Goal: Information Seeking & Learning: Learn about a topic

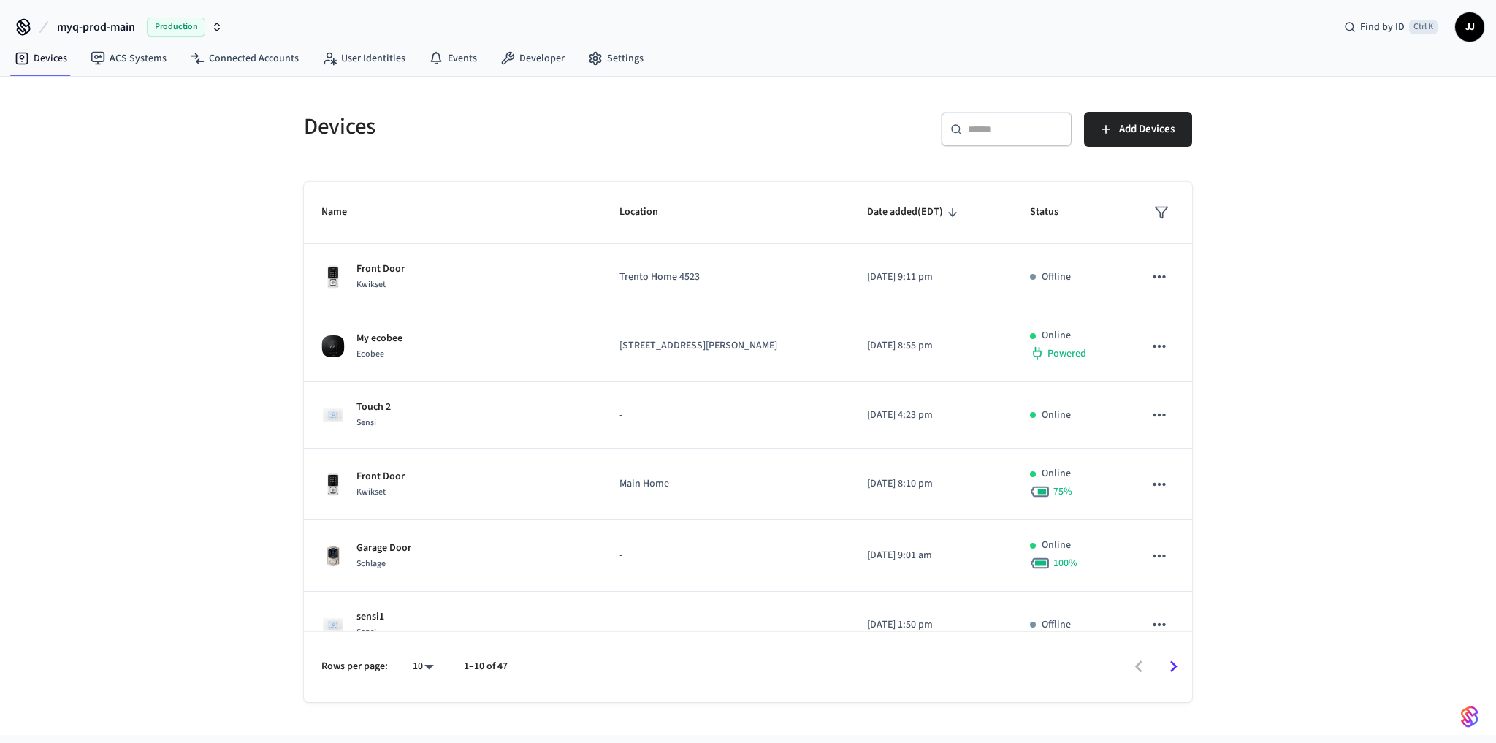
click at [159, 358] on div "Devices ​ ​ Add Devices Name Location Date added (EDT) Status Front Door Kwikse…" at bounding box center [748, 406] width 1496 height 658
click at [171, 362] on div "Devices ​ ​ Add Devices Name Location Date added (EDT) Status Front Door Kwikse…" at bounding box center [748, 406] width 1496 height 658
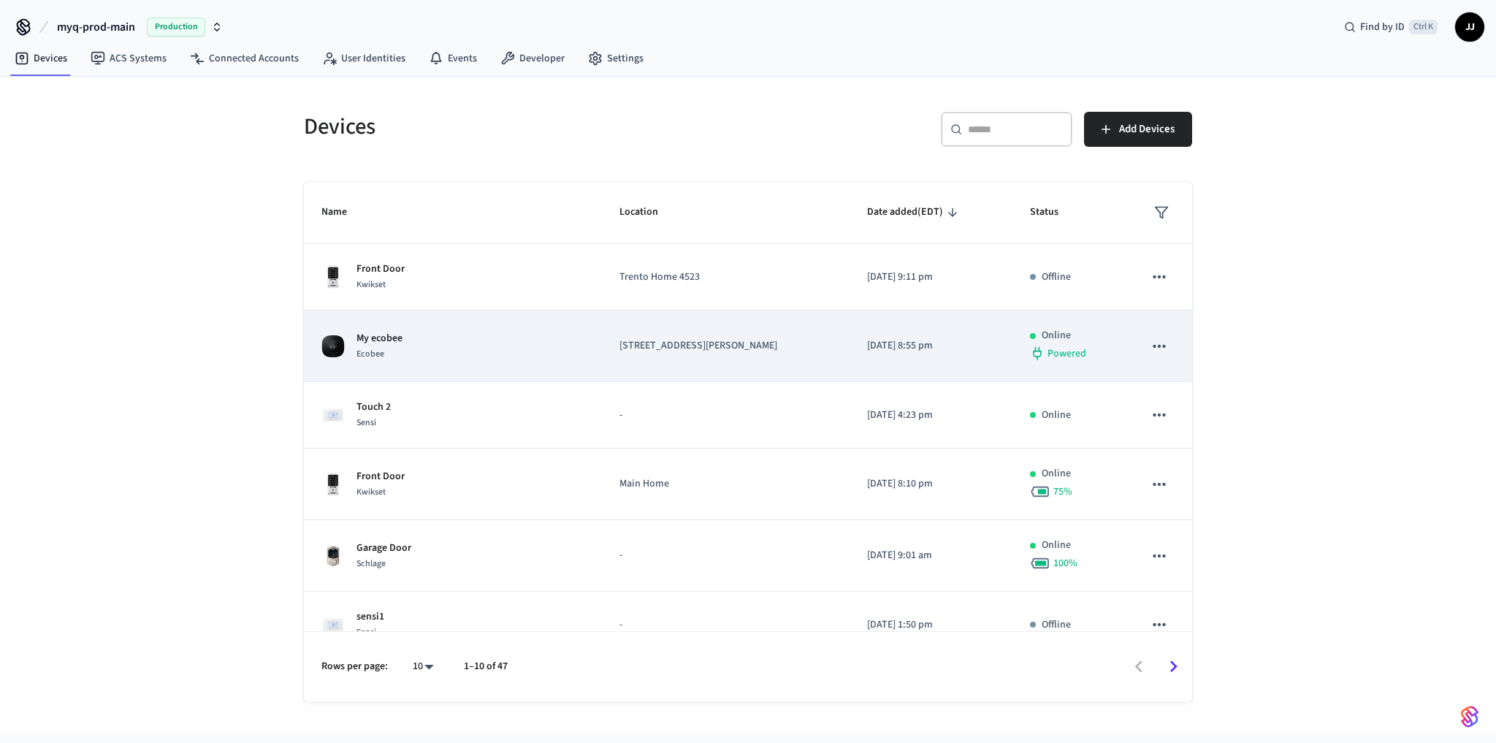
click at [371, 356] on span "Ecobee" at bounding box center [371, 354] width 28 height 12
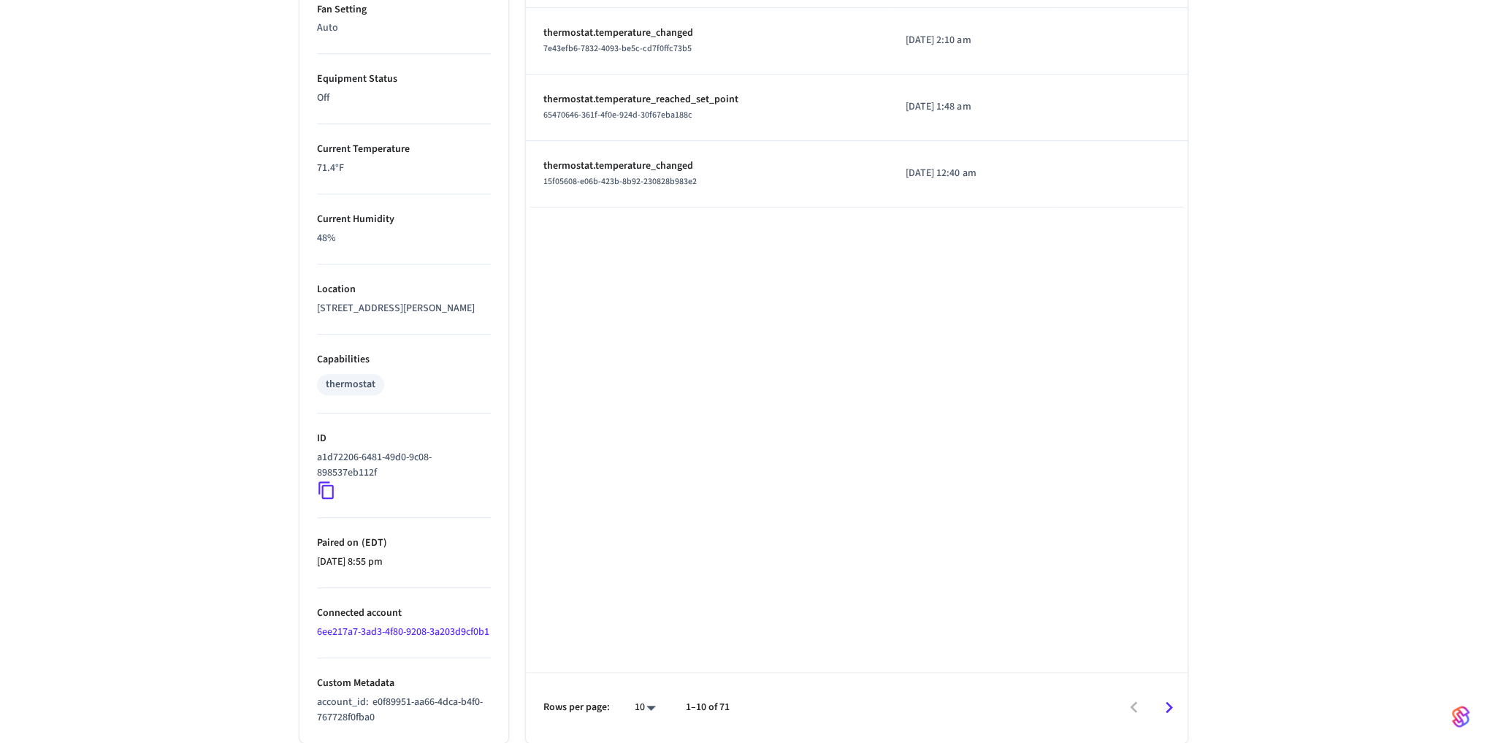
scroll to position [801, 0]
click at [164, 453] on div "My ecobee ​ ​ Properties Type Ecobee Units Fahrenheit Status Online Battery Pow…" at bounding box center [743, 37] width 1487 height 1411
click at [213, 573] on div "My ecobee ​ ​ Properties Type Ecobee Units Fahrenheit Status Online Battery Pow…" at bounding box center [743, 37] width 1487 height 1411
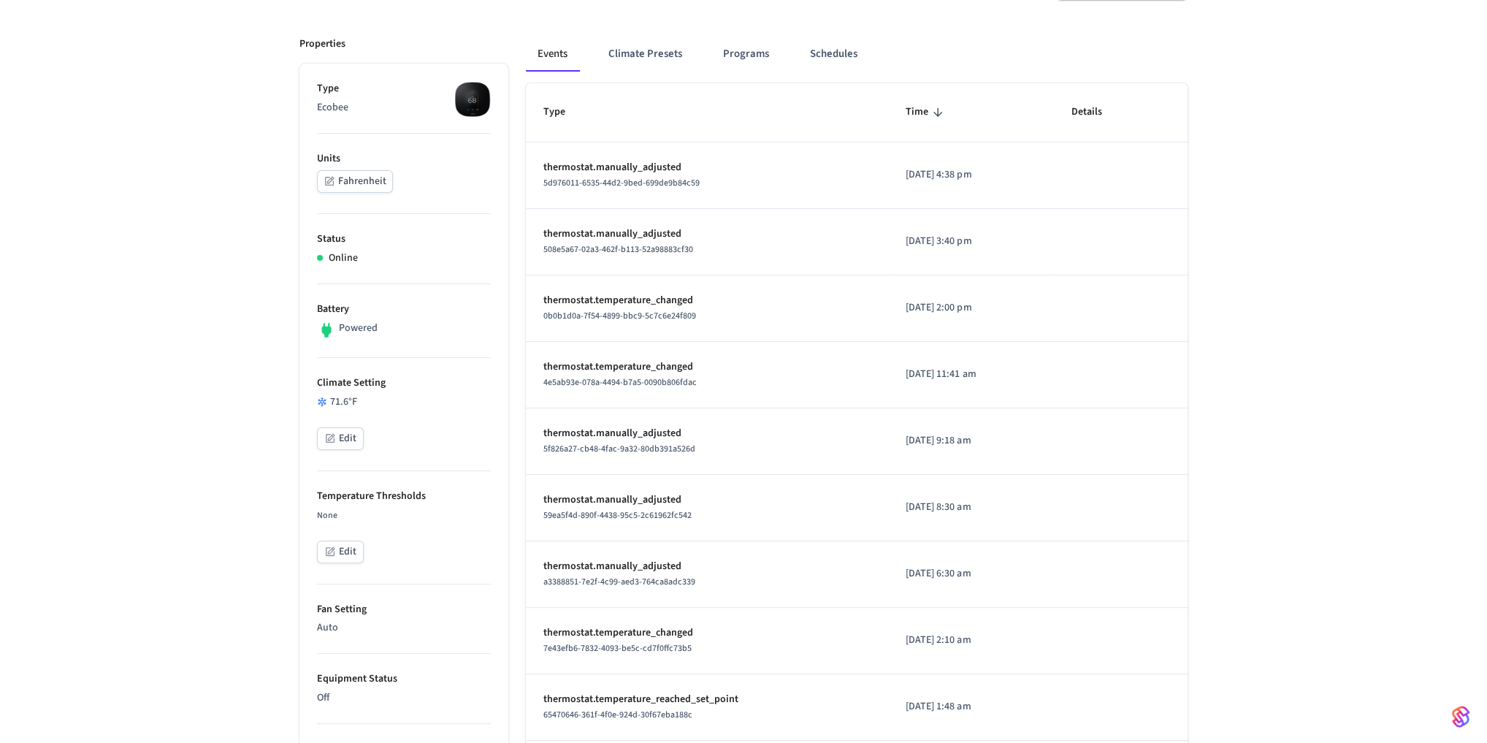
drag, startPoint x: 804, startPoint y: 449, endPoint x: 817, endPoint y: 437, distance: 18.6
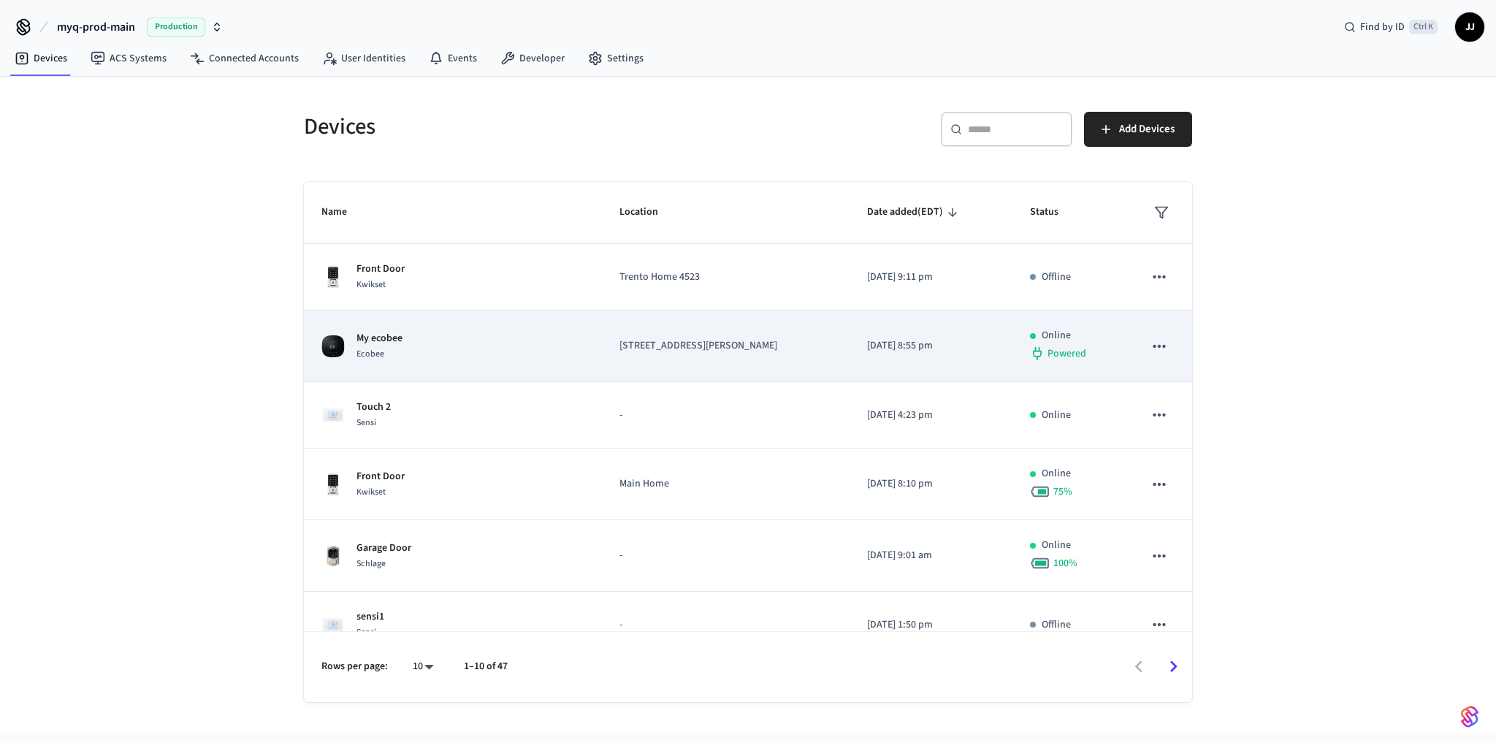
click at [619, 338] on p "[STREET_ADDRESS][PERSON_NAME]" at bounding box center [725, 345] width 213 height 15
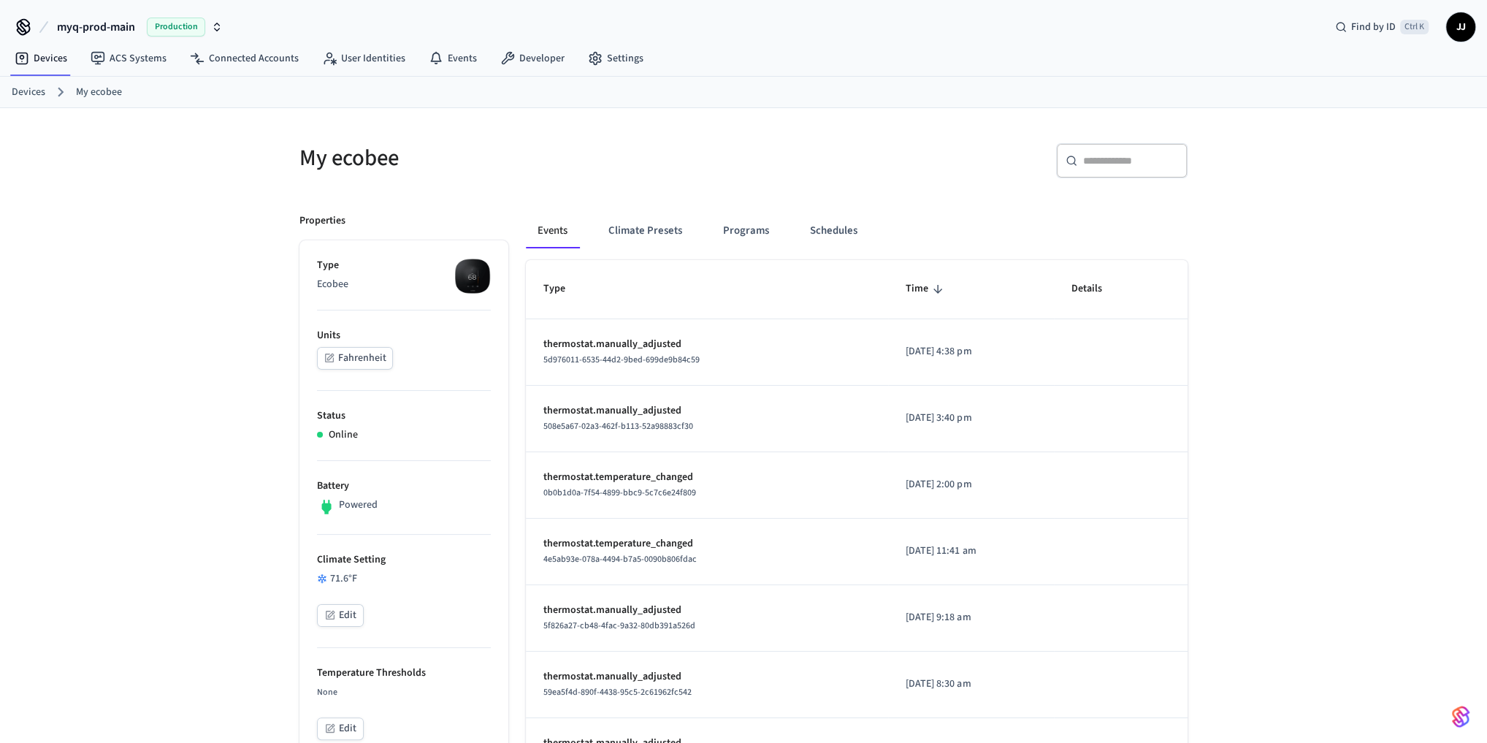
click at [548, 237] on button "Events" at bounding box center [552, 230] width 53 height 35
click at [102, 95] on link "My ecobee" at bounding box center [99, 92] width 46 height 15
click at [37, 93] on link "Devices" at bounding box center [29, 92] width 34 height 15
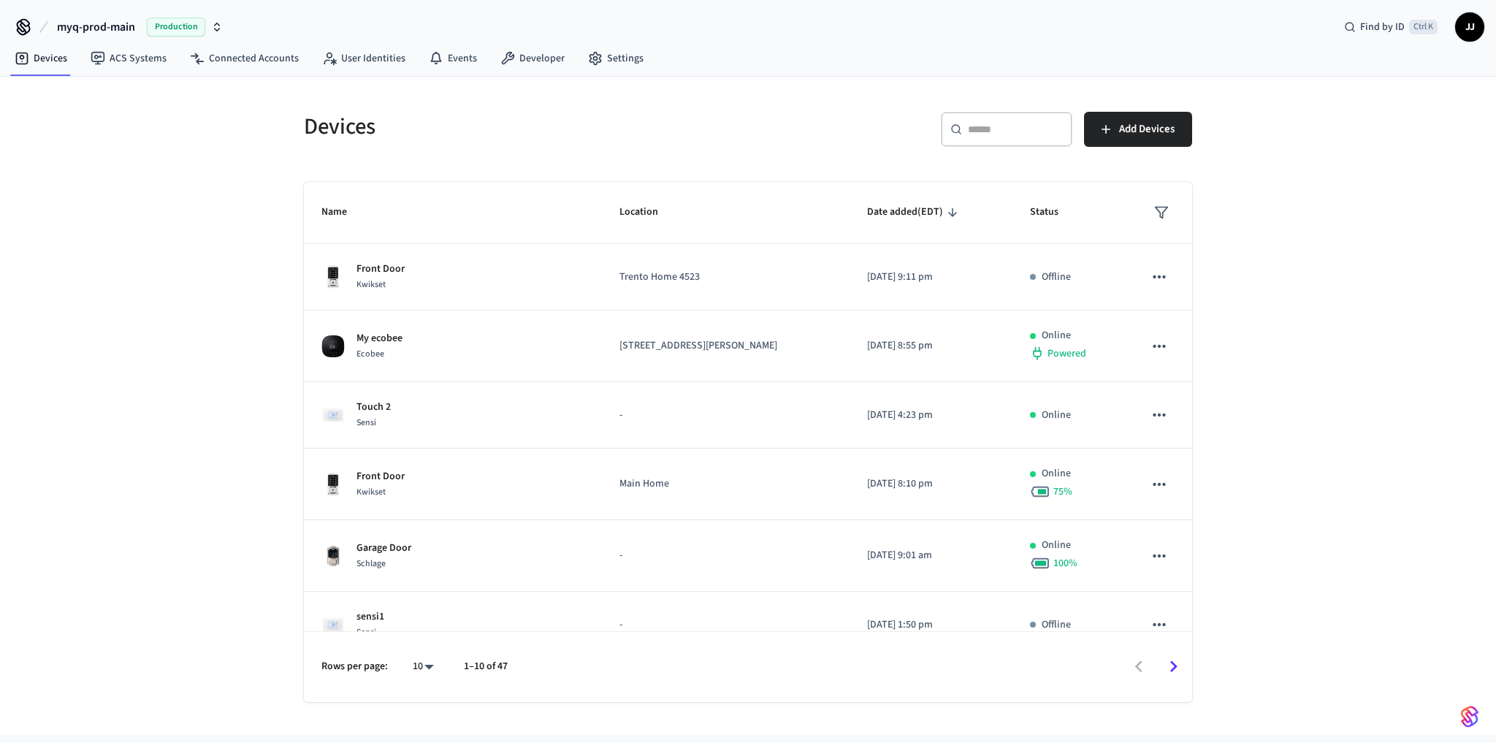
click at [210, 514] on div "Devices ​ ​ Add Devices Name Location Date added (EDT) Status Front Door Kwikse…" at bounding box center [748, 406] width 1496 height 658
click at [262, 283] on div "Devices ​ ​ Add Devices Name Location Date added (EDT) Status Front Door Kwikse…" at bounding box center [748, 406] width 1496 height 658
